Goal: Contribute content: Add original content to the website for others to see

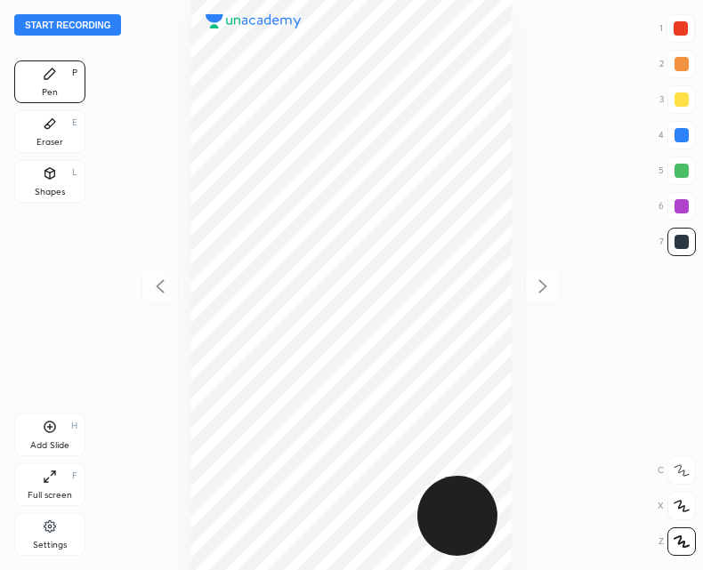
scroll to position [570, 418]
click at [63, 28] on button "Start recording" at bounding box center [67, 24] width 107 height 21
click at [682, 30] on div at bounding box center [681, 28] width 14 height 14
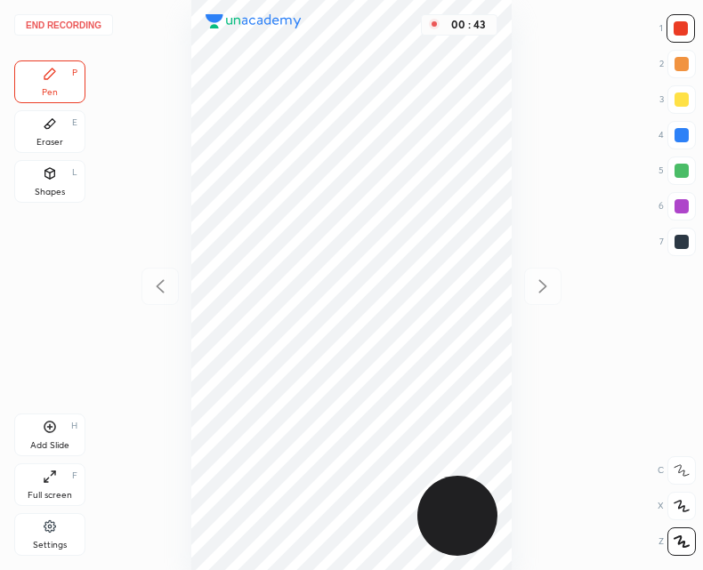
click at [59, 432] on div "Add Slide H" at bounding box center [49, 435] width 71 height 43
click at [161, 282] on icon at bounding box center [160, 285] width 8 height 13
click at [683, 246] on div at bounding box center [681, 242] width 14 height 14
click at [544, 282] on icon at bounding box center [542, 286] width 21 height 21
click at [169, 285] on icon at bounding box center [159, 286] width 21 height 21
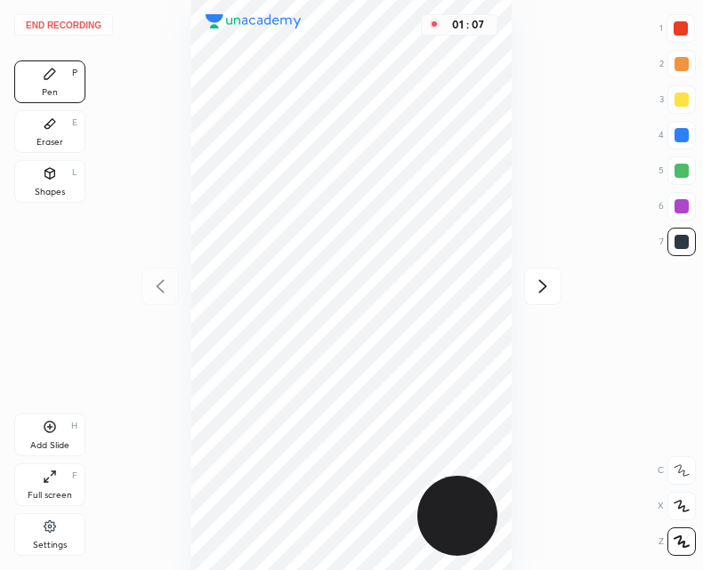
click at [531, 286] on div at bounding box center [542, 286] width 37 height 37
click at [167, 286] on icon at bounding box center [159, 286] width 21 height 21
click at [547, 278] on icon at bounding box center [542, 286] width 21 height 21
click at [171, 280] on div at bounding box center [159, 286] width 37 height 37
click at [542, 285] on icon at bounding box center [542, 286] width 21 height 21
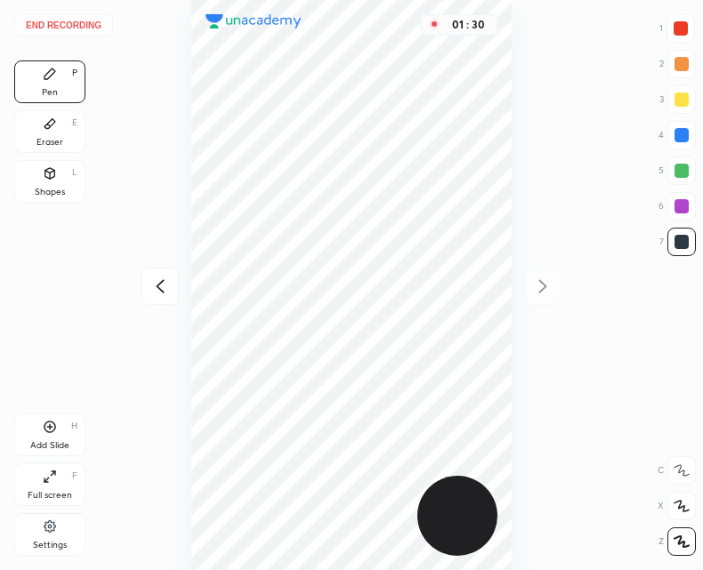
click at [160, 285] on icon at bounding box center [159, 286] width 21 height 21
click at [545, 288] on icon at bounding box center [542, 286] width 21 height 21
click at [166, 289] on icon at bounding box center [159, 286] width 21 height 21
click at [538, 292] on icon at bounding box center [542, 286] width 21 height 21
click at [170, 290] on icon at bounding box center [159, 286] width 21 height 21
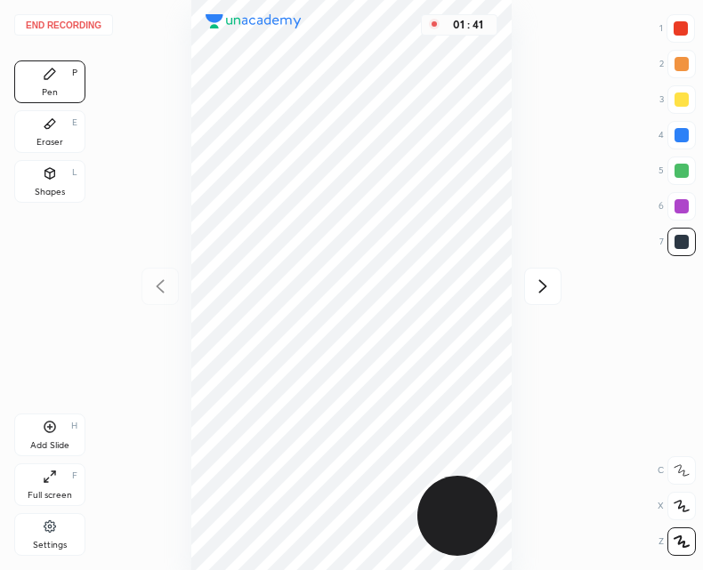
click at [533, 292] on icon at bounding box center [542, 286] width 21 height 21
click at [158, 291] on icon at bounding box center [159, 286] width 21 height 21
click at [544, 291] on icon at bounding box center [542, 286] width 21 height 21
click at [163, 295] on icon at bounding box center [159, 286] width 21 height 21
click at [549, 288] on icon at bounding box center [542, 286] width 21 height 21
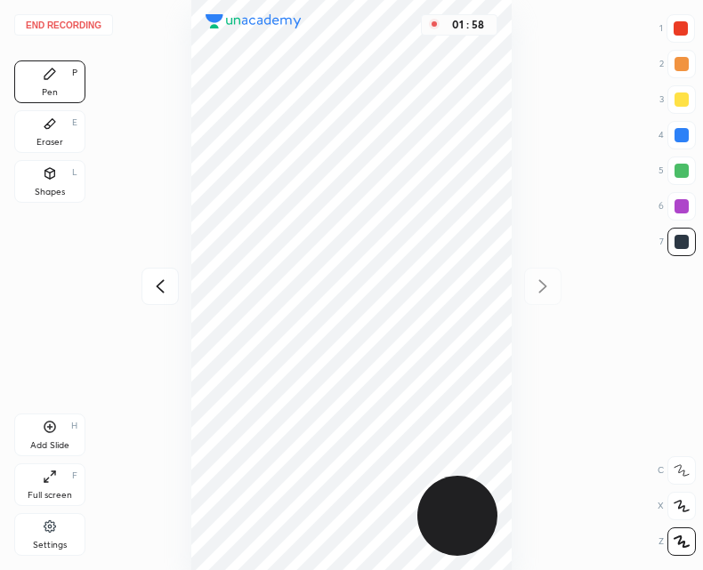
click at [163, 295] on icon at bounding box center [159, 286] width 21 height 21
click at [549, 287] on icon at bounding box center [542, 286] width 21 height 21
click at [152, 286] on icon at bounding box center [159, 286] width 21 height 21
click at [682, 20] on div at bounding box center [680, 28] width 28 height 28
click at [683, 241] on div at bounding box center [681, 242] width 14 height 14
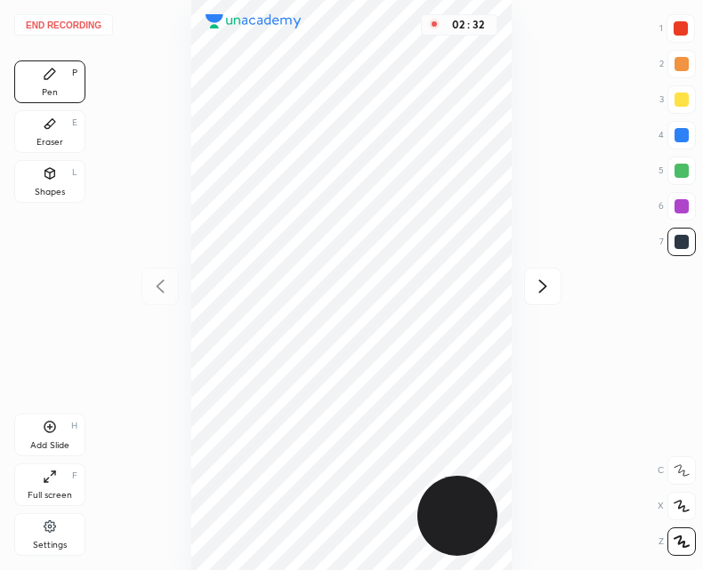
click at [61, 432] on div "Add Slide H" at bounding box center [49, 435] width 71 height 43
click at [539, 283] on icon at bounding box center [542, 286] width 21 height 21
click at [537, 278] on div "02 : 36" at bounding box center [351, 285] width 418 height 570
click at [161, 295] on icon at bounding box center [159, 286] width 21 height 21
click at [550, 292] on icon at bounding box center [542, 286] width 21 height 21
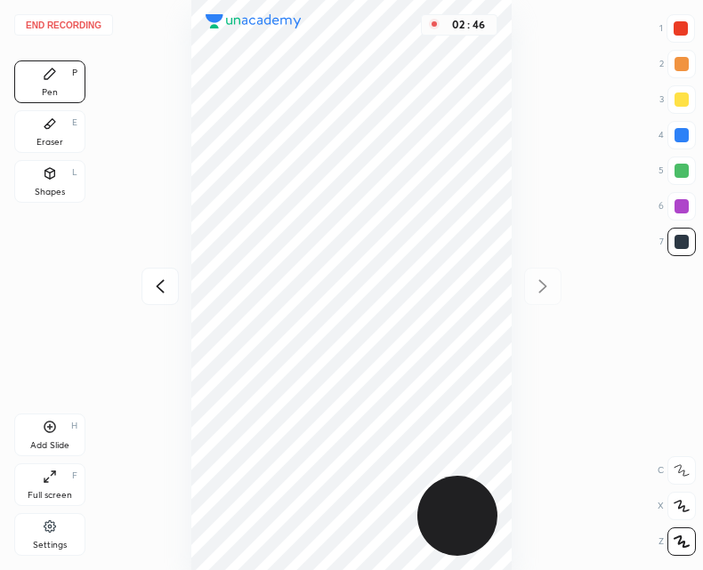
click at [161, 286] on icon at bounding box center [159, 286] width 21 height 21
click at [540, 276] on icon at bounding box center [542, 286] width 21 height 21
click at [160, 285] on icon at bounding box center [159, 286] width 21 height 21
click at [538, 290] on icon at bounding box center [542, 286] width 21 height 21
click at [163, 287] on icon at bounding box center [159, 286] width 21 height 21
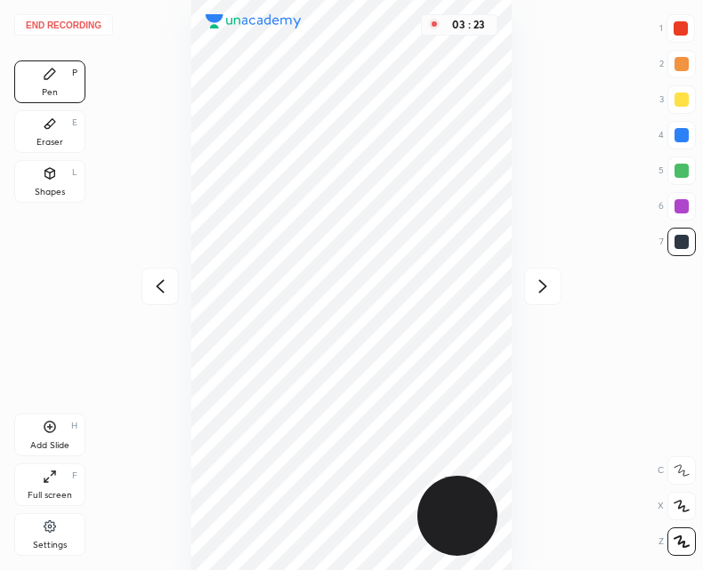
click at [171, 286] on div at bounding box center [159, 286] width 37 height 37
click at [546, 276] on icon at bounding box center [542, 286] width 21 height 21
click at [172, 291] on div at bounding box center [159, 286] width 37 height 37
click at [49, 423] on icon at bounding box center [50, 427] width 14 height 14
click at [158, 295] on icon at bounding box center [159, 286] width 21 height 21
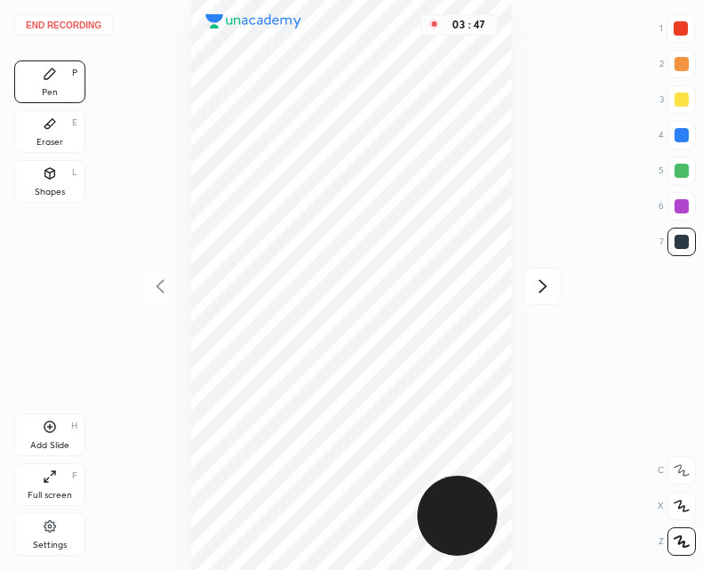
click at [540, 291] on icon at bounding box center [543, 285] width 8 height 13
click at [539, 289] on icon at bounding box center [542, 286] width 21 height 21
click at [541, 292] on icon at bounding box center [543, 285] width 8 height 13
click at [168, 277] on icon at bounding box center [159, 286] width 21 height 21
click at [148, 277] on div at bounding box center [159, 286] width 37 height 37
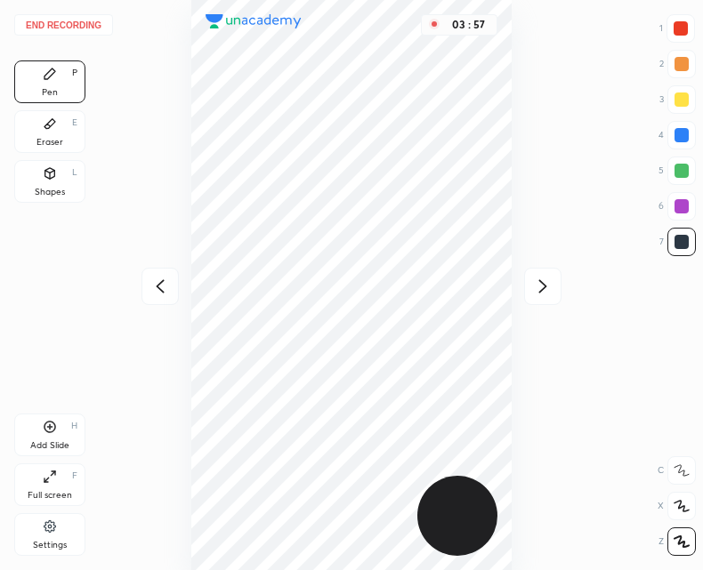
click at [545, 279] on icon at bounding box center [542, 286] width 21 height 21
click at [543, 280] on icon at bounding box center [542, 286] width 21 height 21
click at [164, 286] on icon at bounding box center [159, 286] width 21 height 21
click at [161, 283] on icon at bounding box center [160, 285] width 8 height 13
click at [550, 283] on icon at bounding box center [542, 286] width 21 height 21
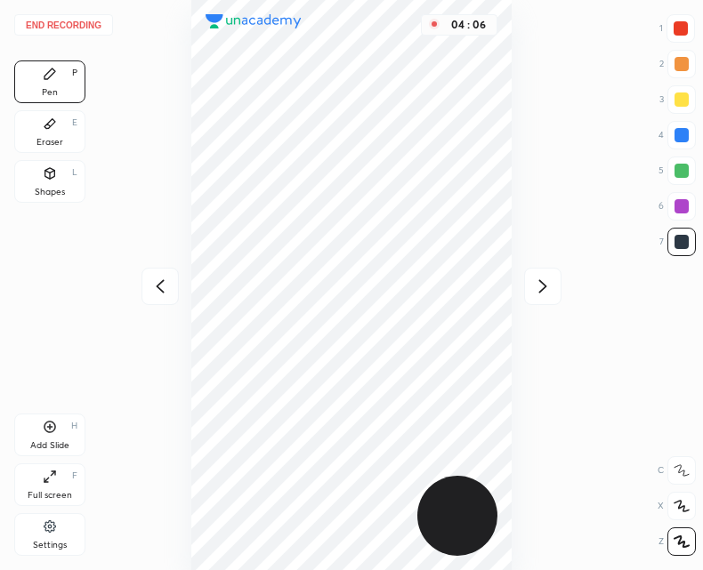
click at [164, 283] on icon at bounding box center [159, 286] width 21 height 21
click at [544, 289] on icon at bounding box center [543, 285] width 8 height 13
click at [158, 284] on icon at bounding box center [159, 286] width 21 height 21
click at [549, 297] on div at bounding box center [542, 286] width 37 height 37
click at [168, 292] on icon at bounding box center [159, 286] width 21 height 21
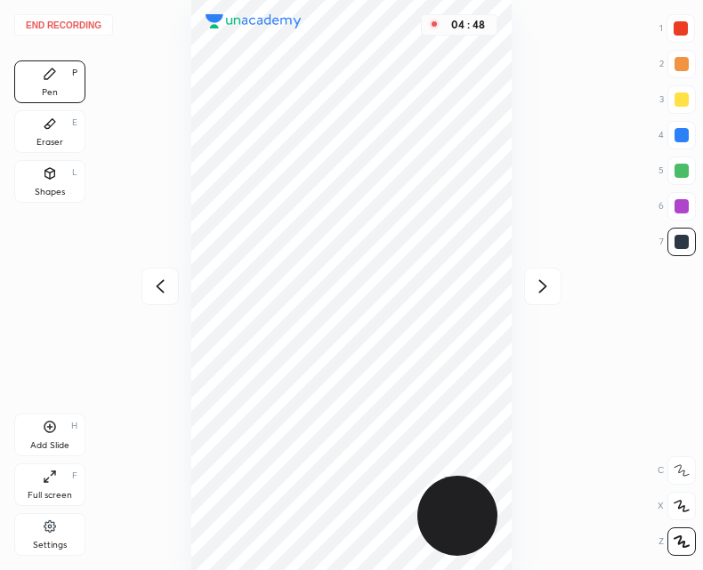
click at [38, 449] on div "Add Slide" at bounding box center [49, 445] width 39 height 9
click at [161, 270] on div at bounding box center [159, 286] width 37 height 37
click at [552, 284] on icon at bounding box center [542, 286] width 21 height 21
click at [165, 277] on icon at bounding box center [159, 286] width 21 height 21
click at [546, 278] on icon at bounding box center [542, 286] width 21 height 21
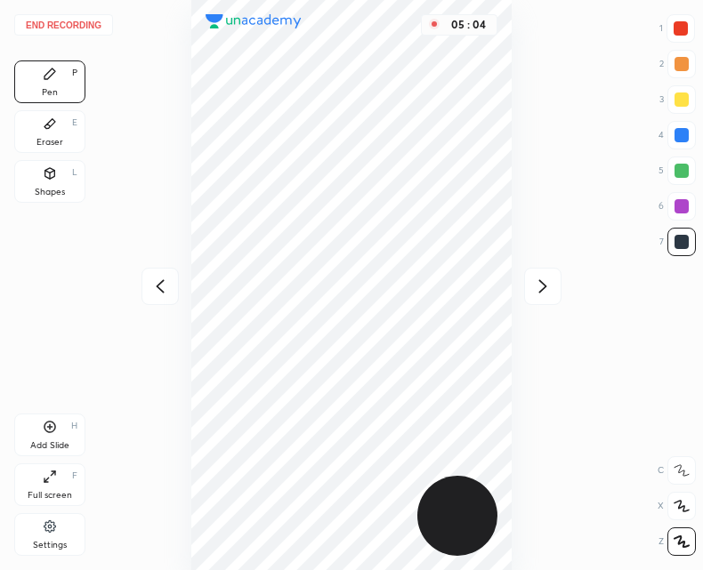
click at [168, 272] on div at bounding box center [159, 286] width 37 height 37
click at [547, 288] on icon at bounding box center [542, 286] width 21 height 21
click at [173, 281] on div at bounding box center [159, 286] width 37 height 37
click at [549, 287] on icon at bounding box center [542, 286] width 21 height 21
click at [164, 280] on icon at bounding box center [160, 285] width 8 height 13
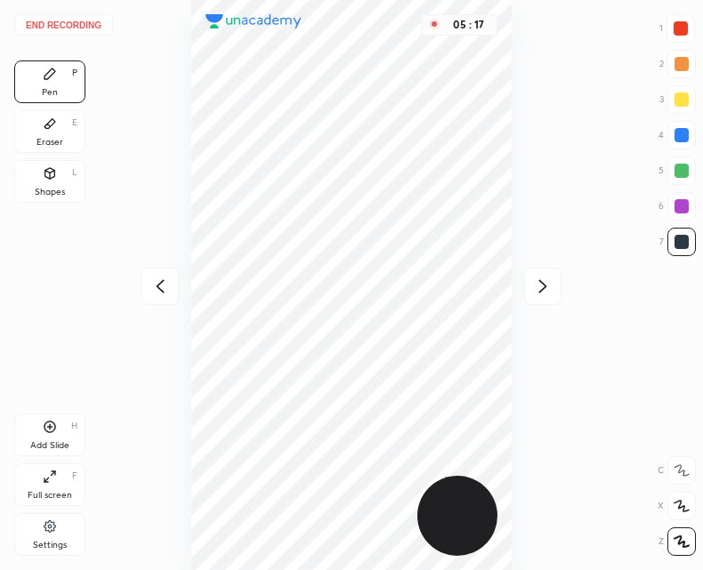
click at [538, 278] on icon at bounding box center [542, 286] width 21 height 21
click at [155, 288] on icon at bounding box center [159, 286] width 21 height 21
click at [151, 284] on icon at bounding box center [159, 286] width 21 height 21
click at [168, 284] on div "05 : 44" at bounding box center [351, 285] width 418 height 570
click at [543, 286] on icon at bounding box center [542, 286] width 21 height 21
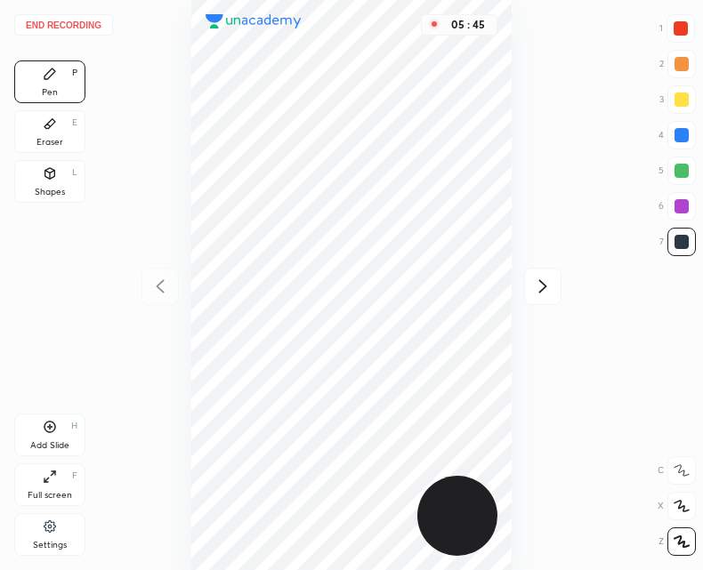
click at [538, 283] on icon at bounding box center [542, 286] width 21 height 21
click at [66, 20] on button "End recording" at bounding box center [63, 24] width 99 height 21
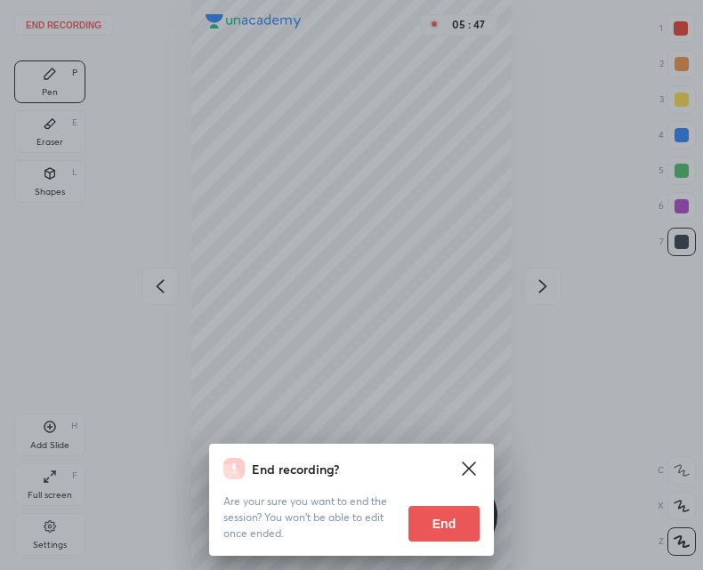
click at [456, 519] on button "End" at bounding box center [443, 524] width 71 height 36
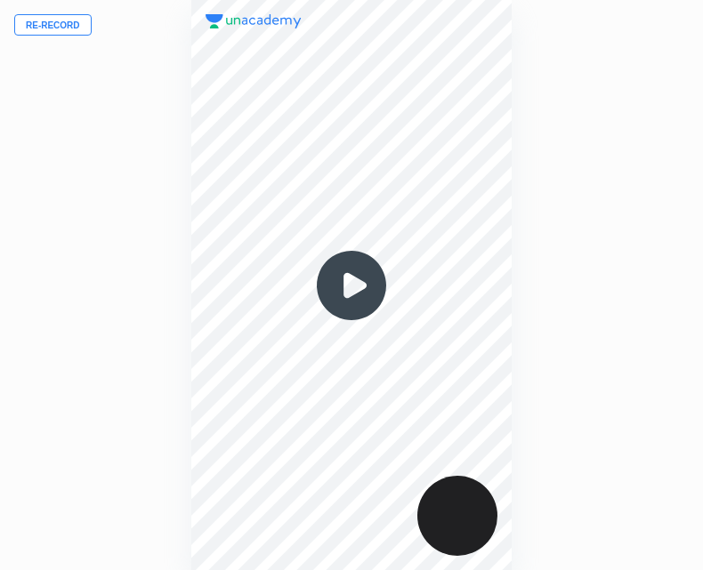
click at [353, 301] on img at bounding box center [351, 285] width 85 height 85
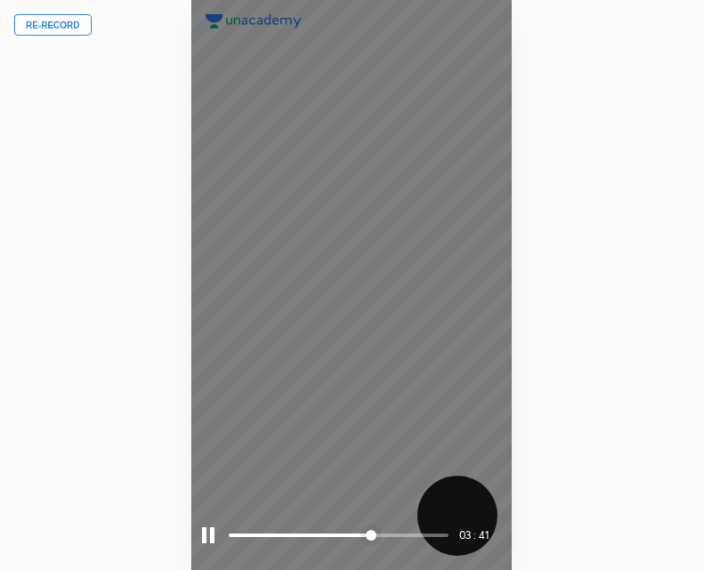
click at [206, 536] on div at bounding box center [208, 536] width 12 height 16
